Goal: Information Seeking & Learning: Check status

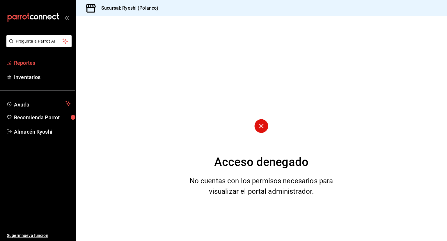
click at [42, 63] on span "Reportes" at bounding box center [42, 63] width 57 height 8
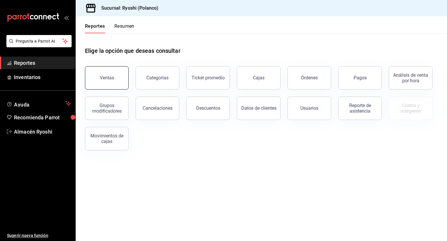
click at [117, 74] on button "Ventas" at bounding box center [107, 77] width 44 height 23
click at [117, 74] on html "Pregunta a Parrot AI Reportes Inventarios Ayuda Recomienda Parrot Almacén Ryosh…" at bounding box center [223, 120] width 447 height 241
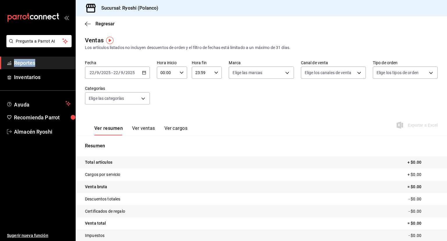
click at [180, 73] on icon "button" at bounding box center [182, 72] width 4 height 4
click at [149, 75] on div at bounding box center [223, 120] width 447 height 241
click at [147, 75] on div "[DATE] [DATE] - [DATE] [DATE]" at bounding box center [117, 72] width 65 height 12
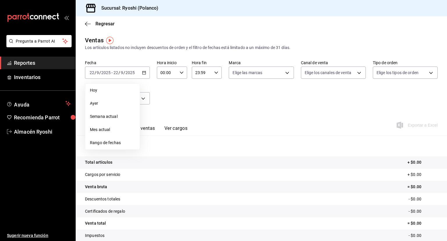
click at [215, 98] on div "Fecha [DATE] [DATE] - [DATE] [DATE] [DATE] [DATE] Semana actual Mes actual Rang…" at bounding box center [261, 85] width 353 height 51
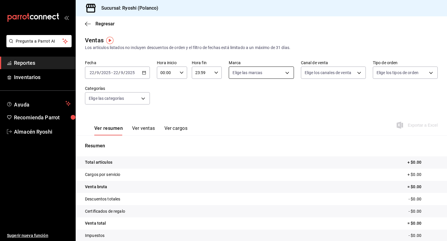
click at [258, 74] on body "Pregunta a Parrot AI Reportes Inventarios Ayuda Recomienda Parrot Almacén Ryosh…" at bounding box center [223, 120] width 447 height 241
click at [234, 96] on input "checkbox" at bounding box center [233, 95] width 5 height 5
checkbox input "true"
type input "d1ab8890-ddc3-4d94-b14c-d24ccf3ac2d8,70935bef-f50e-476e-afc6-1ed0b0096d1e"
checkbox input "true"
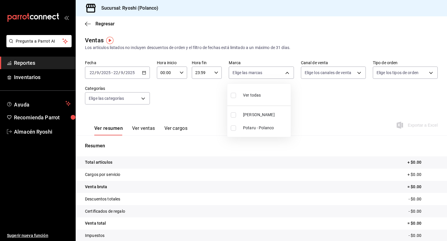
checkbox input "true"
click at [330, 81] on div at bounding box center [223, 120] width 447 height 241
click at [327, 74] on body "Pregunta a Parrot AI Reportes Inventarios Ayuda Recomienda Parrot Almacén Ryosh…" at bounding box center [223, 120] width 447 height 241
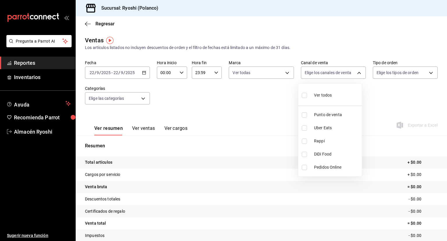
click at [306, 96] on input "checkbox" at bounding box center [304, 95] width 5 height 5
checkbox input "true"
type input "PARROT,UBER_EATS,RAPPI,DIDI_FOOD,ONLINE"
checkbox input "true"
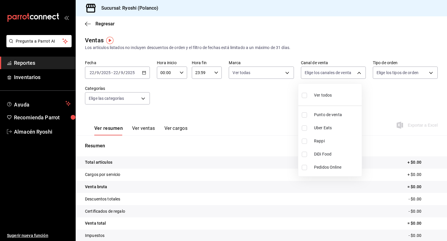
checkbox input "true"
click at [368, 97] on div at bounding box center [223, 120] width 447 height 241
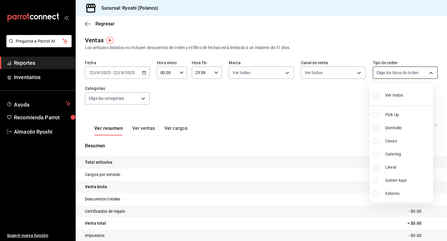
click at [390, 76] on body "Pregunta a Parrot AI Reportes Inventarios Ayuda Recomienda Parrot Almacén Ryosh…" at bounding box center [223, 120] width 447 height 241
click at [375, 95] on input "checkbox" at bounding box center [375, 95] width 5 height 5
checkbox input "true"
type input "2fa00f69-0be2-45d3-b5f9-34857db59c3e,4654bee1-dee7-45f1-99f5-885faf0af71a,56b92…"
checkbox input "true"
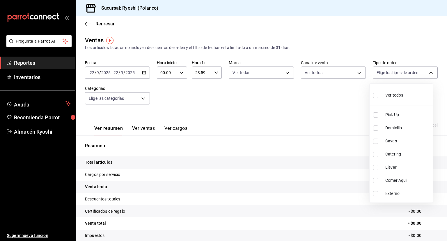
checkbox input "true"
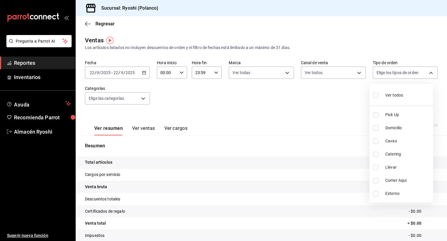
checkbox input "true"
click at [333, 98] on div at bounding box center [223, 120] width 447 height 241
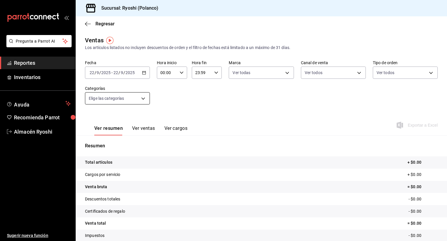
click at [131, 100] on body "Pregunta a Parrot AI Reportes Inventarios Ayuda Recomienda Parrot Almacén Ryosh…" at bounding box center [223, 120] width 447 height 241
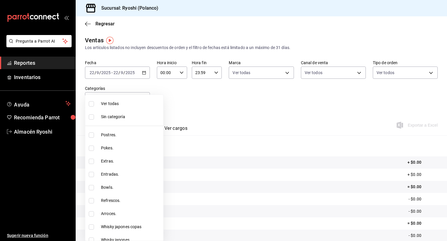
click at [90, 103] on input "checkbox" at bounding box center [91, 103] width 5 height 5
checkbox input "true"
type input "3971b1f1-eb4c-4b65-a33f-e0602f1a7270,e647ec20-b9be-4789-a430-eb555fd10a41,bb66a…"
checkbox input "true"
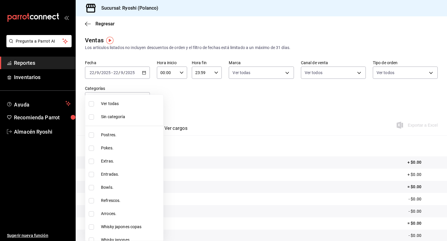
checkbox input "true"
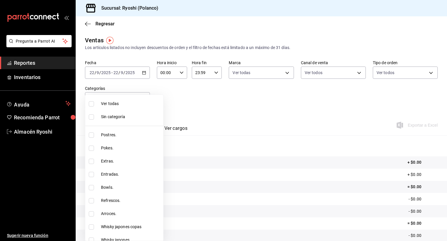
checkbox input "true"
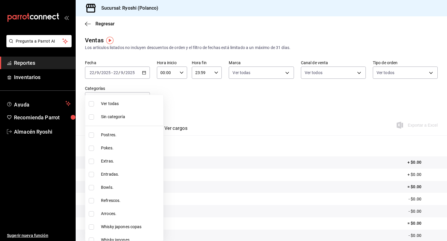
checkbox input "true"
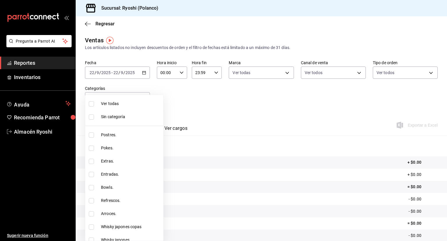
checkbox input "true"
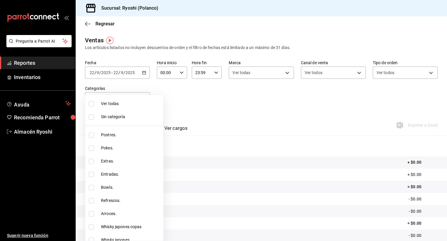
checkbox input "true"
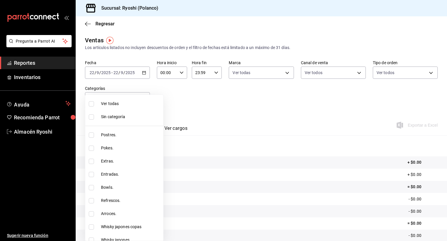
checkbox input "true"
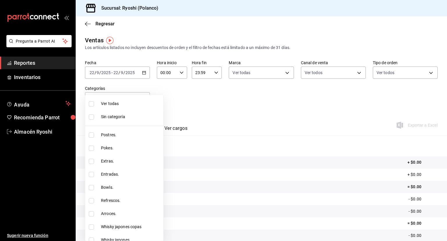
checkbox input "true"
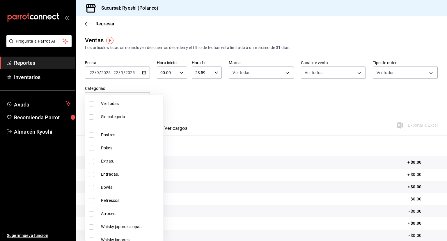
checkbox input "true"
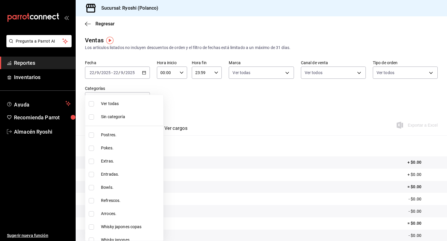
checkbox input "true"
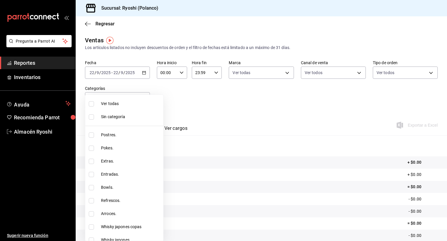
checkbox input "true"
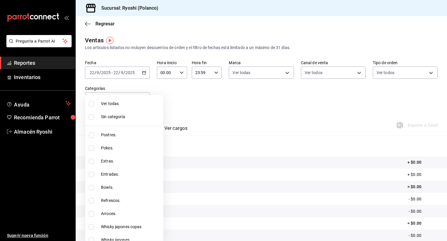
checkbox input "true"
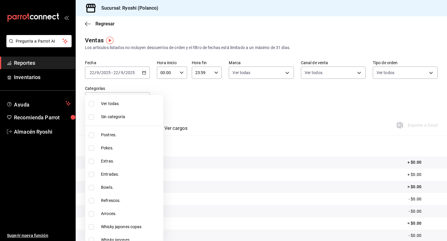
checkbox input "true"
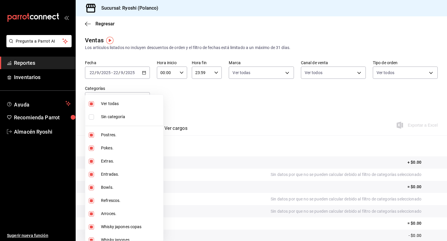
click at [206, 116] on div at bounding box center [223, 120] width 447 height 241
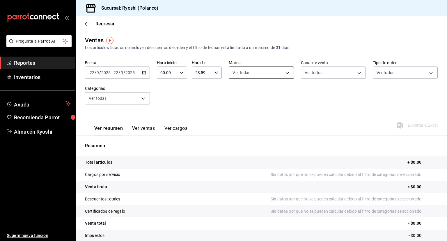
click at [265, 76] on body "Pregunta a Parrot AI Reportes Inventarios Ayuda Recomienda Parrot Almacén Ryosh…" at bounding box center [223, 120] width 447 height 241
click at [265, 76] on div at bounding box center [223, 120] width 447 height 241
click at [216, 72] on icon "button" at bounding box center [216, 72] width 4 height 4
click at [199, 88] on span "05" at bounding box center [198, 85] width 6 height 5
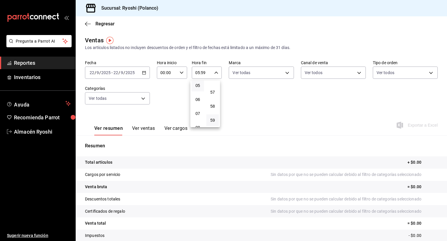
click at [212, 71] on div at bounding box center [223, 120] width 447 height 241
click at [214, 72] on icon "button" at bounding box center [216, 72] width 4 height 4
click at [217, 89] on button "00" at bounding box center [212, 88] width 13 height 12
type input "05:00"
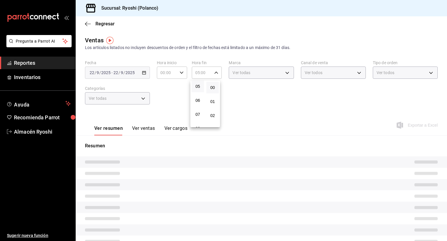
click at [217, 89] on button "00" at bounding box center [212, 88] width 13 height 12
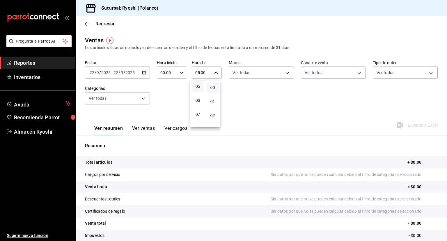
click at [244, 88] on div at bounding box center [223, 120] width 447 height 241
click at [180, 72] on icon "button" at bounding box center [182, 72] width 4 height 4
click at [180, 74] on icon "button" at bounding box center [182, 72] width 4 height 4
click at [165, 103] on button "05" at bounding box center [163, 98] width 13 height 12
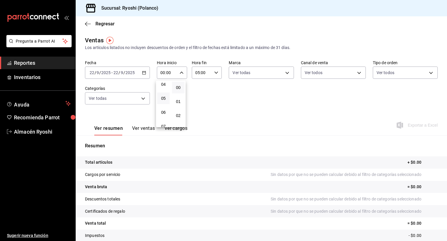
type input "05:00"
click at [204, 87] on div at bounding box center [223, 120] width 447 height 241
click at [204, 112] on div "Ver resumen Ver ventas Ver cargos Exportar a Excel" at bounding box center [262, 123] width 372 height 24
click at [142, 75] on div "[DATE] [DATE] - [DATE] [DATE]" at bounding box center [117, 72] width 65 height 12
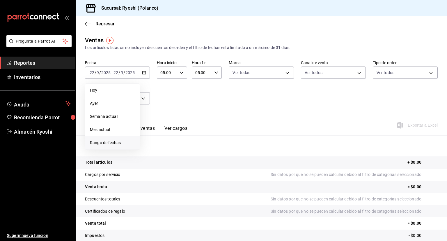
click at [116, 138] on li "Rango de fechas" at bounding box center [112, 142] width 54 height 13
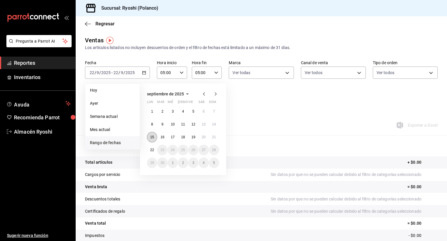
click at [150, 136] on button "15" at bounding box center [152, 137] width 10 height 10
click at [151, 149] on abbr "22" at bounding box center [152, 150] width 4 height 4
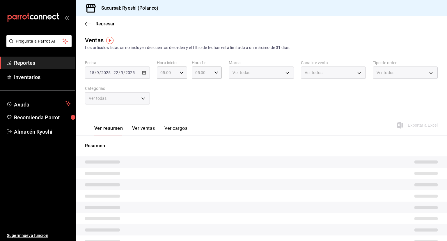
click at [151, 149] on p "Resumen" at bounding box center [261, 145] width 353 height 7
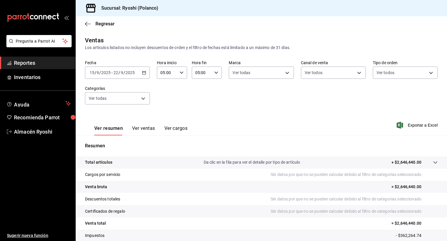
scroll to position [38, 0]
